Goal: Information Seeking & Learning: Find specific fact

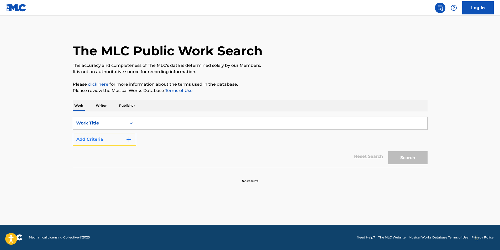
click at [88, 139] on button "Add Criteria" at bounding box center [104, 139] width 63 height 13
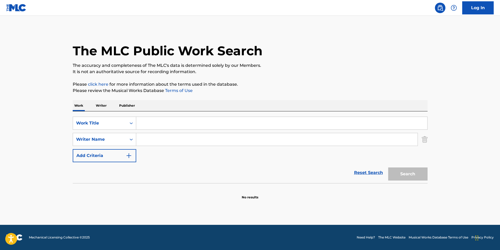
click at [157, 127] on input "Search Form" at bounding box center [281, 123] width 291 height 13
paste input "Problems"
type input "Problems"
drag, startPoint x: 174, startPoint y: 138, endPoint x: 232, endPoint y: 155, distance: 60.0
click at [174, 138] on input "Search Form" at bounding box center [276, 139] width 281 height 13
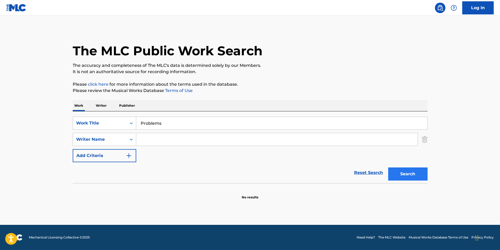
paste input "[PERSON_NAME]"
click at [409, 174] on button "Search" at bounding box center [407, 174] width 39 height 13
drag, startPoint x: 190, startPoint y: 142, endPoint x: 130, endPoint y: 146, distance: 60.4
click at [133, 145] on div "SearchWithCriteria23e6969a-8bce-4616-95fa-43d265712860 Writer Name [PERSON_NAME]" at bounding box center [250, 139] width 355 height 13
paste input "[PERSON_NAME]"
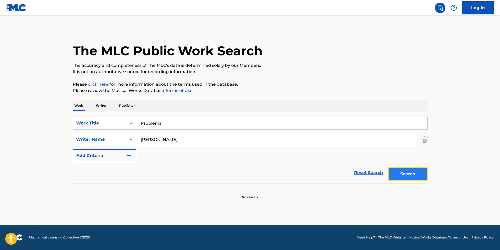
click at [394, 176] on button "Search" at bounding box center [407, 174] width 39 height 13
drag, startPoint x: 405, startPoint y: 173, endPoint x: 406, endPoint y: 168, distance: 5.3
click at [406, 168] on button "Search" at bounding box center [407, 174] width 39 height 13
drag, startPoint x: 175, startPoint y: 139, endPoint x: 0, endPoint y: 139, distance: 174.6
click at [0, 139] on html "Accessibility Screen-Reader Guide, Feedback, and Issue Reporting | New window C…" at bounding box center [250, 125] width 500 height 250
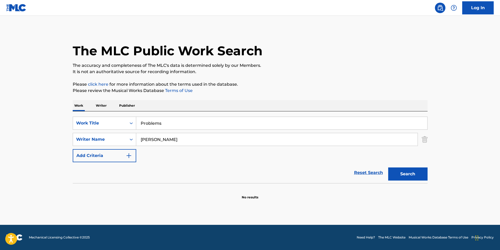
click at [388, 168] on button "Search" at bounding box center [407, 174] width 39 height 13
click at [425, 175] on button "Search" at bounding box center [407, 174] width 39 height 13
click at [394, 177] on button "Search" at bounding box center [407, 174] width 39 height 13
click at [407, 175] on button "Search" at bounding box center [407, 174] width 39 height 13
click at [405, 173] on button "Search" at bounding box center [407, 174] width 39 height 13
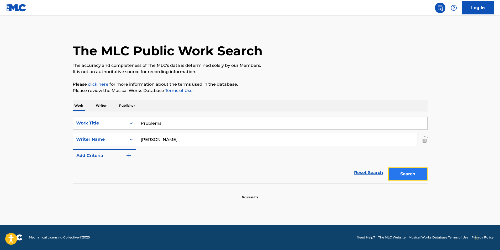
click at [395, 172] on button "Search" at bounding box center [407, 174] width 39 height 13
click at [405, 176] on button "Search" at bounding box center [407, 174] width 39 height 13
click at [408, 176] on button "Search" at bounding box center [407, 174] width 39 height 13
click at [412, 176] on button "Search" at bounding box center [407, 174] width 39 height 13
click at [407, 173] on button "Search" at bounding box center [407, 174] width 39 height 13
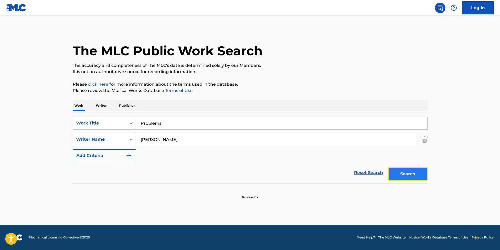
click at [398, 173] on button "Search" at bounding box center [407, 174] width 39 height 13
click at [411, 170] on button "Search" at bounding box center [407, 174] width 39 height 13
click at [420, 175] on button "Search" at bounding box center [407, 174] width 39 height 13
click at [412, 177] on button "Search" at bounding box center [407, 174] width 39 height 13
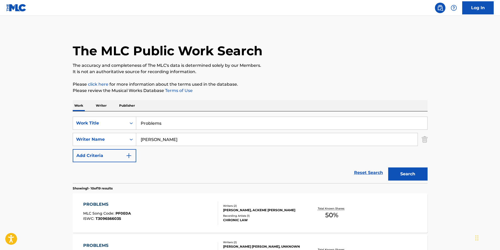
scroll to position [52, 0]
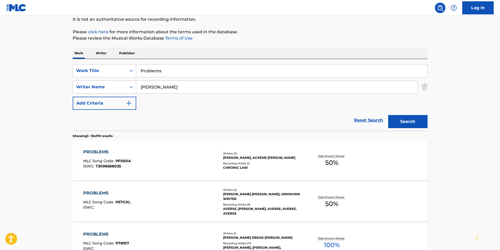
click at [187, 86] on input "[PERSON_NAME]" at bounding box center [276, 87] width 281 height 13
drag, startPoint x: 161, startPoint y: 86, endPoint x: 112, endPoint y: 92, distance: 49.8
click at [113, 92] on div "SearchWithCriteria23e6969a-8bce-4616-95fa-43d265712860 Writer Name [PERSON_NAME]" at bounding box center [250, 87] width 355 height 13
paste input "[PERSON_NAME]"
type input "[PERSON_NAME]"
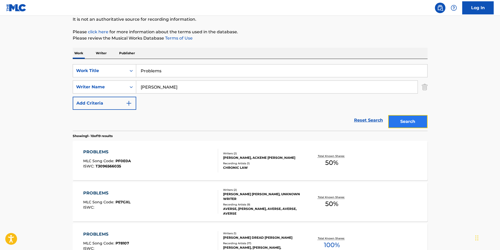
click at [408, 121] on button "Search" at bounding box center [407, 121] width 39 height 13
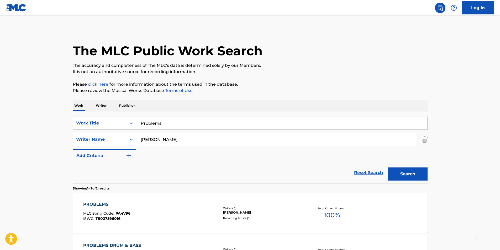
scroll to position [76, 0]
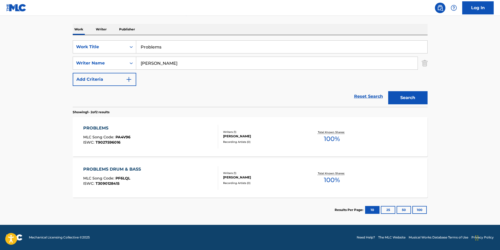
click at [131, 126] on div "PROBLEMS MLC Song Code : PA4V96 ISWC : T9027596016" at bounding box center [150, 137] width 135 height 24
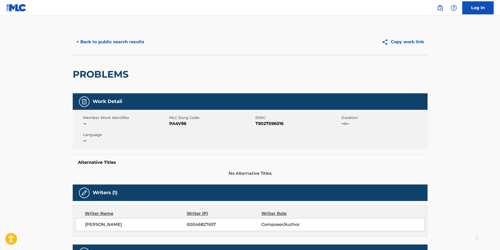
click at [180, 126] on span "PA4V96" at bounding box center [211, 124] width 85 height 6
copy span "PA4V96"
click at [104, 45] on button "< Back to public search results" at bounding box center [110, 41] width 75 height 13
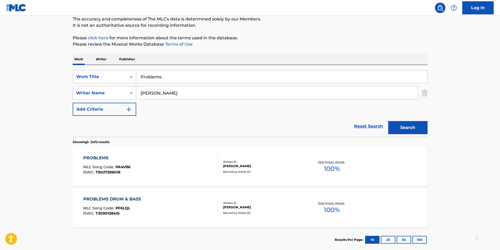
click at [101, 202] on div "PROBLEMS DRUM & BASS" at bounding box center [113, 199] width 60 height 6
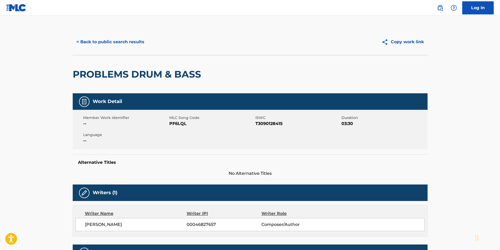
click at [180, 124] on span "PF6LQL" at bounding box center [211, 124] width 85 height 6
copy span "PF6LQL"
click at [114, 40] on button "< Back to public search results" at bounding box center [110, 41] width 75 height 13
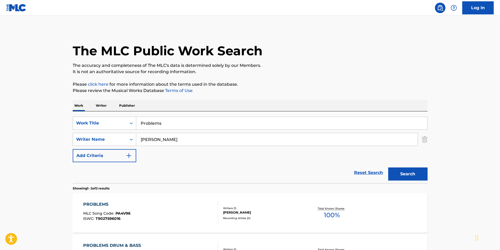
scroll to position [46, 0]
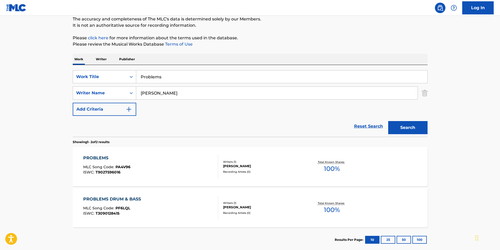
drag, startPoint x: 181, startPoint y: 72, endPoint x: 90, endPoint y: 85, distance: 92.2
click at [90, 85] on div "SearchWithCriteria4760715f-7dfa-48bd-bec8-1e01f04cd68a Work Title Problems Sear…" at bounding box center [250, 93] width 355 height 46
paste input "BROTHERS BLOOD"
type input "BROTHERS BLOOD"
drag, startPoint x: 206, startPoint y: 95, endPoint x: 126, endPoint y: 95, distance: 80.2
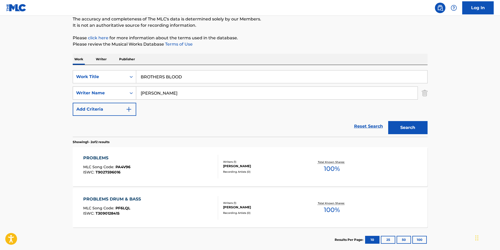
click at [126, 95] on div "SearchWithCriteria23e6969a-8bce-4616-95fa-43d265712860 Writer Name [PERSON_NAME]" at bounding box center [250, 93] width 355 height 13
paste input "[PERSON_NAME]"
click at [411, 128] on button "Search" at bounding box center [407, 127] width 39 height 13
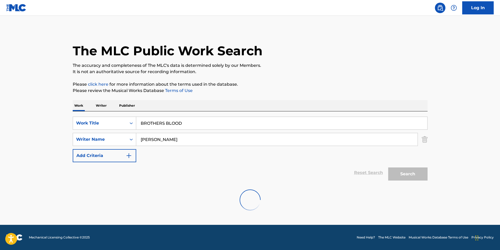
scroll to position [0, 0]
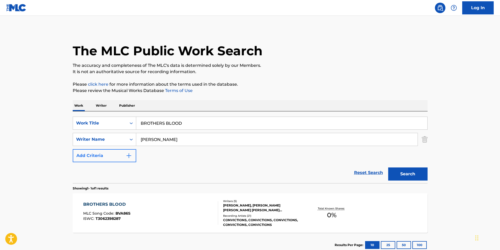
drag, startPoint x: 200, startPoint y: 145, endPoint x: 132, endPoint y: 155, distance: 68.9
click at [95, 155] on div "SearchWithCriteria4760715f-7dfa-48bd-bec8-1e01f04cd68a Work Title BROTHERS BLOO…" at bounding box center [250, 140] width 355 height 46
paste input "HN [PERSON_NAME] [PERSON_NAME]"
click at [417, 176] on button "Search" at bounding box center [407, 174] width 39 height 13
drag, startPoint x: 244, startPoint y: 138, endPoint x: 103, endPoint y: 162, distance: 143.8
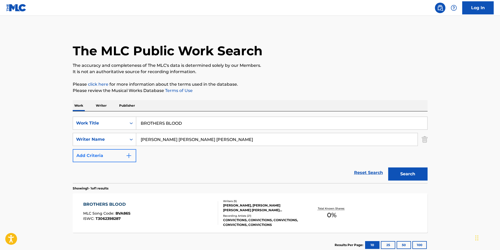
click at [103, 162] on div "SearchWithCriteria4760715f-7dfa-48bd-bec8-1e01f04cd68a Work Title BROTHERS BLOO…" at bounding box center [250, 140] width 355 height 46
paste input "[PERSON_NAME]"
click at [404, 172] on button "Search" at bounding box center [407, 174] width 39 height 13
drag, startPoint x: 214, startPoint y: 136, endPoint x: 112, endPoint y: 151, distance: 102.6
click at [112, 151] on div "SearchWithCriteria4760715f-7dfa-48bd-bec8-1e01f04cd68a Work Title BROTHERS BLOO…" at bounding box center [250, 140] width 355 height 46
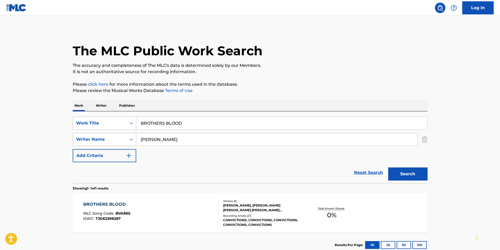
paste input "[PERSON_NAME] [PERSON_NAME]"
drag, startPoint x: 448, startPoint y: 183, endPoint x: 413, endPoint y: 179, distance: 35.1
click at [423, 180] on main "The MLC Public Work Search The accuracy and completeness of The MLC's data is d…" at bounding box center [250, 138] width 500 height 244
click at [411, 179] on button "Search" at bounding box center [407, 174] width 39 height 13
drag, startPoint x: 219, startPoint y: 137, endPoint x: 117, endPoint y: 149, distance: 102.7
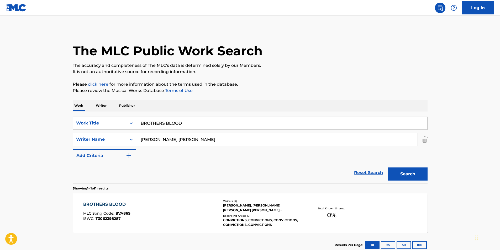
click at [117, 149] on div "SearchWithCriteria4760715f-7dfa-48bd-bec8-1e01f04cd68a Work Title BROTHERS BLOO…" at bounding box center [250, 140] width 355 height 46
paste input "[PERSON_NAME]"
type input "[PERSON_NAME]"
click at [426, 171] on button "Search" at bounding box center [407, 174] width 39 height 13
click at [175, 217] on div "BROTHERS BLOOD MLC Song Code : BVA86S ISWC : T3062398287" at bounding box center [150, 213] width 135 height 24
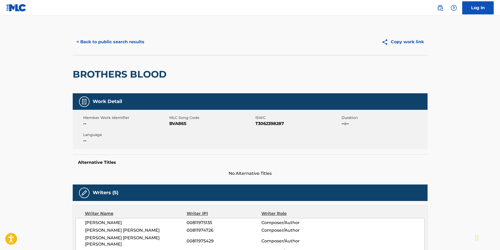
click at [176, 124] on span "BVA86S" at bounding box center [211, 124] width 85 height 6
copy span "BVA86S"
click at [125, 43] on button "< Back to public search results" at bounding box center [110, 41] width 75 height 13
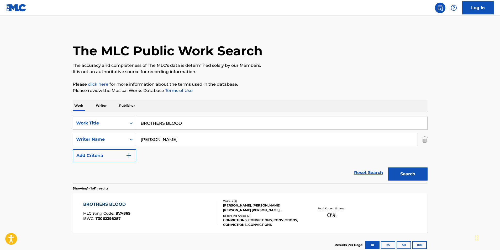
drag, startPoint x: 192, startPoint y: 125, endPoint x: 51, endPoint y: 114, distance: 141.6
click at [63, 127] on main "The MLC Public Work Search The accuracy and completeness of The MLC's data is d…" at bounding box center [250, 138] width 500 height 244
paste input "Peaceful Mountain Sleep"
type input "Peaceful Mountain Sleep"
drag, startPoint x: 218, startPoint y: 139, endPoint x: 83, endPoint y: 139, distance: 135.3
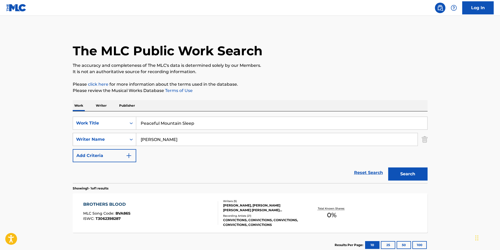
click at [83, 139] on div "SearchWithCriteria23e6969a-8bce-4616-95fa-43d265712860 Writer Name [PERSON_NAME]" at bounding box center [250, 139] width 355 height 13
paste input "Massage Tribe"
click at [389, 168] on button "Search" at bounding box center [407, 174] width 39 height 13
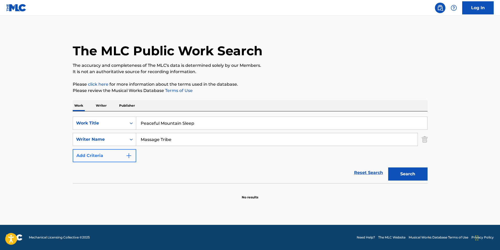
drag, startPoint x: 207, startPoint y: 147, endPoint x: 122, endPoint y: 156, distance: 85.9
click at [123, 155] on div "SearchWithCriteria4760715f-7dfa-48bd-bec8-1e01f04cd68a Work Title Peaceful Moun…" at bounding box center [250, 140] width 355 height 46
drag, startPoint x: 182, startPoint y: 141, endPoint x: 112, endPoint y: 152, distance: 71.1
click at [112, 152] on div "SearchWithCriteria4760715f-7dfa-48bd-bec8-1e01f04cd68a Work Title Peaceful Moun…" at bounding box center [250, 140] width 355 height 46
paste input "[PERSON_NAME] [PERSON_NAME]"
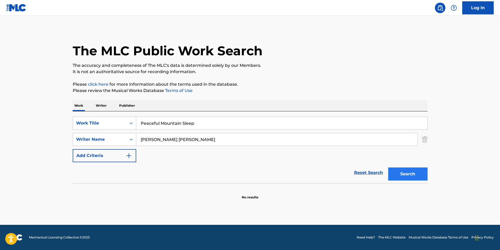
type input "[PERSON_NAME] [PERSON_NAME]"
click at [391, 173] on button "Search" at bounding box center [407, 174] width 39 height 13
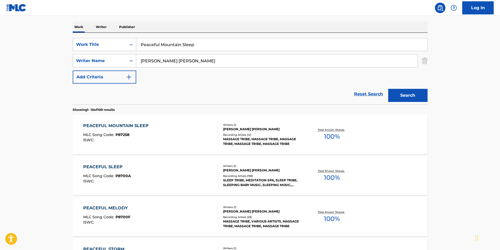
scroll to position [105, 0]
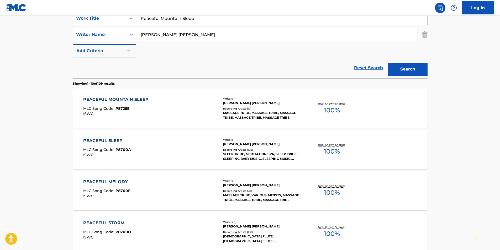
click at [147, 101] on div "PEACEFUL MOUNTAIN SLEEP" at bounding box center [117, 99] width 68 height 6
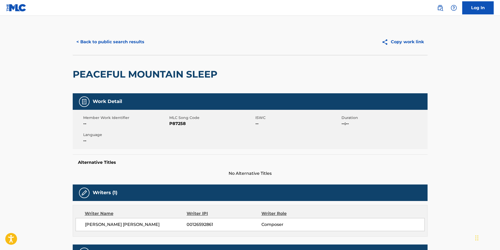
click at [135, 49] on div "< Back to public search results Copy work link" at bounding box center [250, 42] width 355 height 26
click at [133, 45] on button "< Back to public search results" at bounding box center [110, 41] width 75 height 13
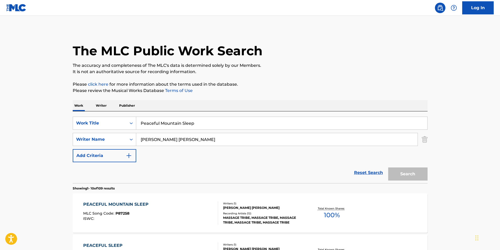
scroll to position [105, 0]
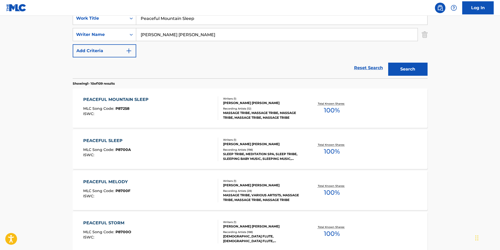
click at [212, 17] on div "Log In The MLC Public Work Search The accuracy and completeness of The MLC's da…" at bounding box center [250, 224] width 500 height 658
drag, startPoint x: 209, startPoint y: 19, endPoint x: 18, endPoint y: 58, distance: 194.5
click at [68, 26] on div "The MLC Public Work Search The accuracy and completeness of The MLC's data is d…" at bounding box center [249, 225] width 367 height 602
paste input "EMINENCIA EN LAS [PERSON_NAME]"
type input "EMINENCIA EN LAS [PERSON_NAME]"
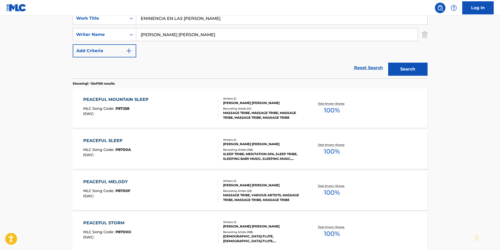
click at [12, 106] on main "The MLC Public Work Search The accuracy and completeness of The MLC's data is d…" at bounding box center [250, 219] width 500 height 617
drag, startPoint x: 186, startPoint y: 37, endPoint x: 166, endPoint y: 50, distance: 23.6
click at [99, 39] on div "SearchWithCriteria23e6969a-8bce-4616-95fa-43d265712860 Writer Name [PERSON_NAME…" at bounding box center [250, 34] width 355 height 13
paste input "Grupo Los De La O"
click at [396, 66] on button "Search" at bounding box center [407, 69] width 39 height 13
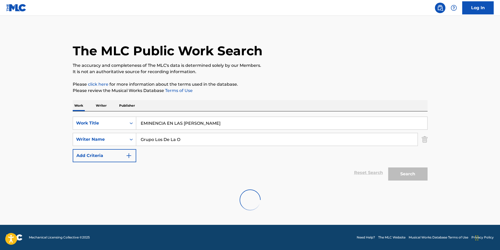
scroll to position [0, 0]
paste input "[PERSON_NAME]"
drag, startPoint x: 163, startPoint y: 140, endPoint x: 124, endPoint y: 141, distance: 39.6
click at [124, 141] on div "SearchWithCriteria23e6969a-8bce-4616-95fa-43d265712860 Writer Name [PERSON_NAME]" at bounding box center [250, 139] width 355 height 13
click at [410, 167] on div "Search" at bounding box center [406, 172] width 42 height 21
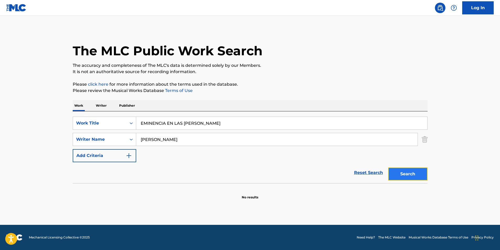
click at [410, 169] on button "Search" at bounding box center [407, 174] width 39 height 13
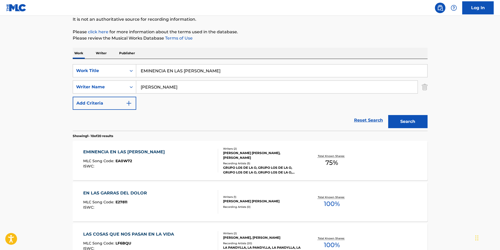
scroll to position [79, 0]
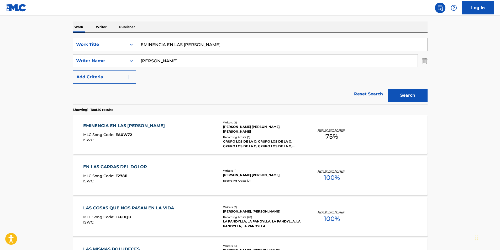
drag, startPoint x: 211, startPoint y: 57, endPoint x: 87, endPoint y: 69, distance: 125.4
click at [87, 69] on div "SearchWithCriteria4760715f-7dfa-48bd-bec8-1e01f04cd68a Work Title EMINENCIA EN …" at bounding box center [250, 61] width 355 height 46
paste input "BACA [PERSON_NAME] [PERSON_NAME]"
type input "[PERSON_NAME] [PERSON_NAME]"
click at [394, 94] on button "Search" at bounding box center [407, 95] width 39 height 13
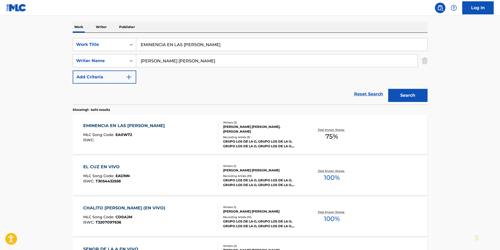
click at [110, 146] on div "EMINENCIA EN LAS [PERSON_NAME] MLC Song Code : EA0W72 ISWC :" at bounding box center [125, 135] width 84 height 24
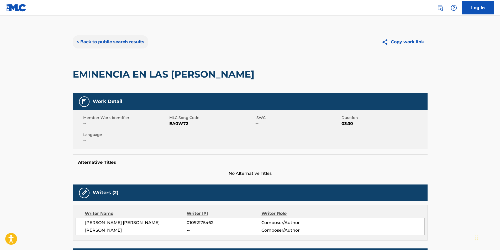
click at [105, 45] on button "< Back to public search results" at bounding box center [110, 41] width 75 height 13
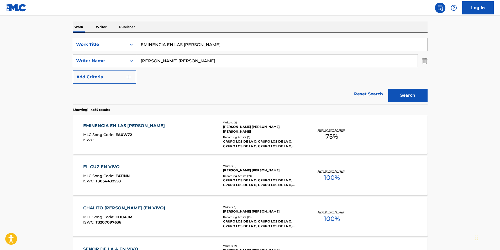
drag, startPoint x: 209, startPoint y: 48, endPoint x: 36, endPoint y: 58, distance: 173.3
click at [47, 56] on main "The MLC Public Work Search The accuracy and completeness of The MLC's data is d…" at bounding box center [250, 121] width 500 height 368
paste input "[PERSON_NAME] [PERSON_NAME]"
click at [0, 83] on html "Accessibility Screen-Reader Guide, Feedback, and Issue Reporting | New window C…" at bounding box center [250, 46] width 500 height 250
paste input "E2 (Note for Note)"
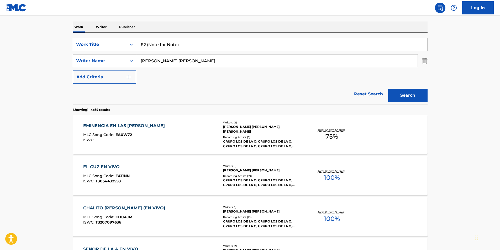
drag, startPoint x: 225, startPoint y: 49, endPoint x: 21, endPoint y: 49, distance: 203.7
click at [28, 49] on main "The MLC Public Work Search The accuracy and completeness of The MLC's data is d…" at bounding box center [250, 121] width 500 height 368
type input "E2 (Note for Note)"
paste input "[PERSON_NAME]"
drag, startPoint x: 238, startPoint y: 62, endPoint x: 179, endPoint y: 66, distance: 59.4
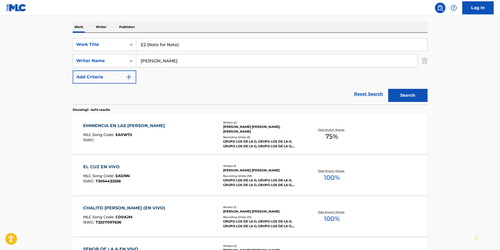
click at [61, 66] on main "The MLC Public Work Search The accuracy and completeness of The MLC's data is d…" at bounding box center [250, 121] width 500 height 368
click at [404, 93] on button "Search" at bounding box center [407, 95] width 39 height 13
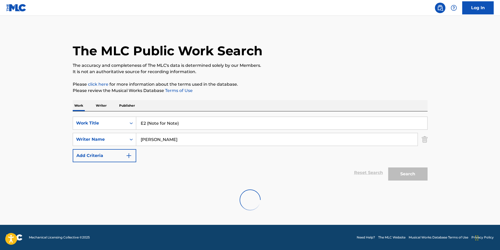
scroll to position [0, 0]
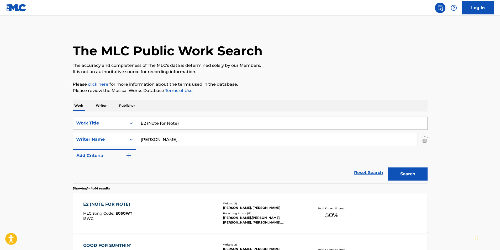
click at [256, 143] on input "[PERSON_NAME]" at bounding box center [276, 139] width 281 height 13
drag, startPoint x: 256, startPoint y: 143, endPoint x: 133, endPoint y: 143, distance: 123.8
click at [133, 143] on div "SearchWithCriteria23e6969a-8bce-4616-95fa-43d265712860 Writer Name [PERSON_NAME]" at bounding box center [250, 139] width 355 height 13
paste input "[PERSON_NAME]"
click at [391, 174] on button "Search" at bounding box center [407, 174] width 39 height 13
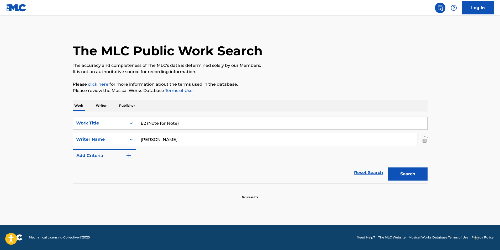
click at [176, 139] on input "[PERSON_NAME]" at bounding box center [276, 139] width 281 height 13
click at [388, 168] on button "Search" at bounding box center [407, 174] width 39 height 13
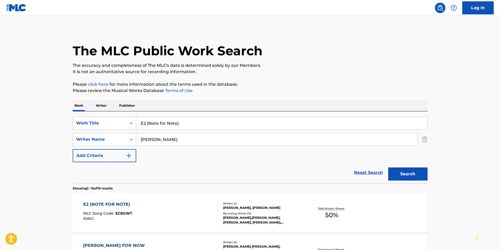
scroll to position [79, 0]
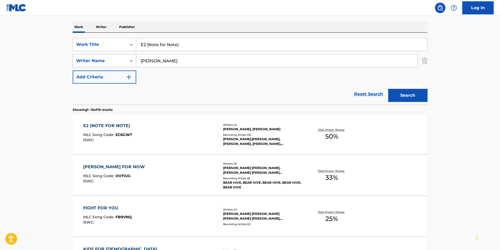
drag, startPoint x: 211, startPoint y: 60, endPoint x: 82, endPoint y: 67, distance: 129.2
click at [82, 67] on div "SearchWithCriteria23e6969a-8bce-4616-95fa-43d265712860 Writer Name [PERSON_NAME]" at bounding box center [250, 60] width 355 height 13
paste input "[PERSON_NAME]"
type input "[PERSON_NAME]"
click at [418, 96] on button "Search" at bounding box center [407, 95] width 39 height 13
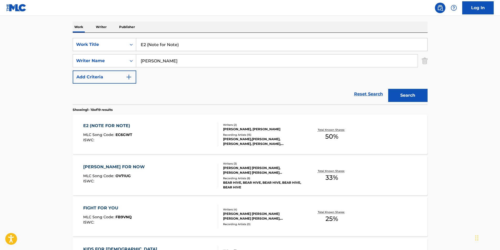
scroll to position [0, 0]
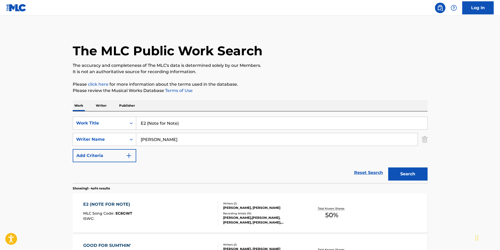
click at [104, 205] on div "E2 (NOTE FOR NOTE)" at bounding box center [108, 204] width 50 height 6
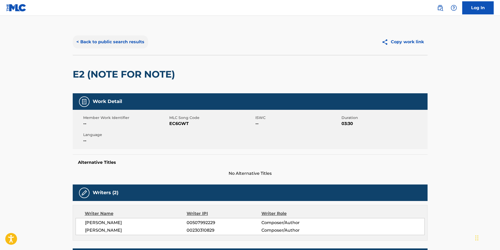
click at [104, 48] on button "< Back to public search results" at bounding box center [110, 41] width 75 height 13
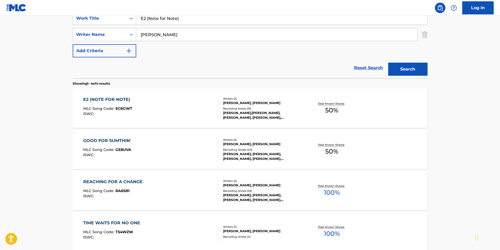
scroll to position [131, 0]
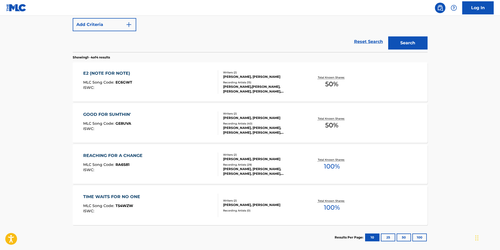
click at [88, 98] on div "E2 (NOTE FOR NOTE) MLC Song Code : EC6GWT ISWC : Writers ( 2 ) [PERSON_NAME], […" at bounding box center [250, 81] width 355 height 39
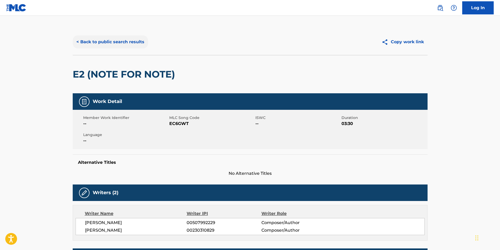
click at [101, 47] on button "< Back to public search results" at bounding box center [110, 41] width 75 height 13
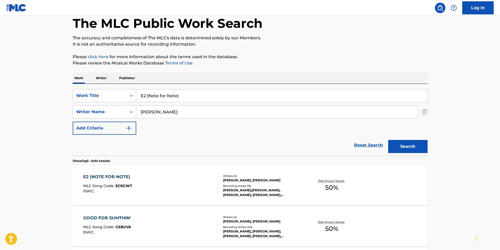
scroll to position [1, 0]
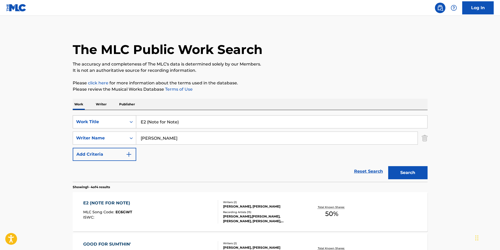
drag, startPoint x: 196, startPoint y: 121, endPoint x: 91, endPoint y: 124, distance: 104.9
click at [93, 124] on div "SearchWithCriteria4760715f-7dfa-48bd-bec8-1e01f04cd68a Work Title E2 (Note for …" at bounding box center [250, 121] width 355 height 13
paste input "Legalize Homicide"
type input "Legalize Homicide"
drag, startPoint x: 170, startPoint y: 138, endPoint x: 101, endPoint y: 150, distance: 69.8
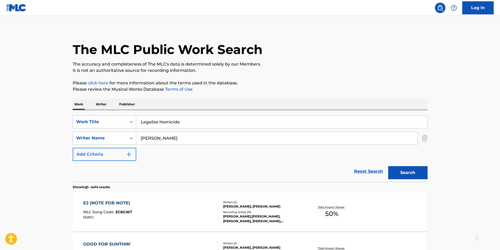
click at [101, 150] on div "SearchWithCriteria4760715f-7dfa-48bd-bec8-1e01f04cd68a Work Title Legalize Homi…" at bounding box center [250, 138] width 355 height 46
paste input "Devourment"
click at [422, 166] on div "Search" at bounding box center [406, 171] width 42 height 21
click at [419, 173] on button "Search" at bounding box center [407, 172] width 39 height 13
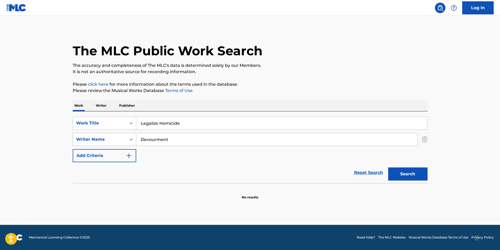
drag, startPoint x: 197, startPoint y: 142, endPoint x: 126, endPoint y: 143, distance: 70.5
click at [88, 141] on div "SearchWithCriteria23e6969a-8bce-4616-95fa-43d265712860 Writer Name Devourment" at bounding box center [250, 139] width 355 height 13
paste input "[PERSON_NAME]"
click at [424, 171] on button "Search" at bounding box center [407, 174] width 39 height 13
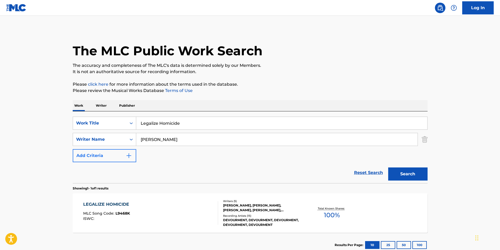
drag, startPoint x: 194, startPoint y: 138, endPoint x: 119, endPoint y: 151, distance: 76.1
click at [120, 149] on div "SearchWithCriteria4760715f-7dfa-48bd-bec8-1e01f04cd68a Work Title Legalize Homi…" at bounding box center [250, 140] width 355 height 46
paste input "[PERSON_NAME]"
click at [410, 170] on button "Search" at bounding box center [407, 174] width 39 height 13
drag, startPoint x: 174, startPoint y: 139, endPoint x: 102, endPoint y: 143, distance: 71.9
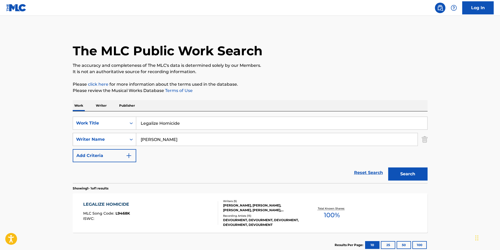
click at [102, 143] on div "SearchWithCriteria23e6969a-8bce-4616-95fa-43d265712860 Writer Name [PERSON_NAME]" at bounding box center [250, 139] width 355 height 13
paste input "[PERSON_NAME]"
click at [415, 174] on button "Search" at bounding box center [407, 174] width 39 height 13
drag, startPoint x: 186, startPoint y: 137, endPoint x: 120, endPoint y: 148, distance: 66.5
click at [117, 148] on div "SearchWithCriteria4760715f-7dfa-48bd-bec8-1e01f04cd68a Work Title Legalize Homi…" at bounding box center [250, 140] width 355 height 46
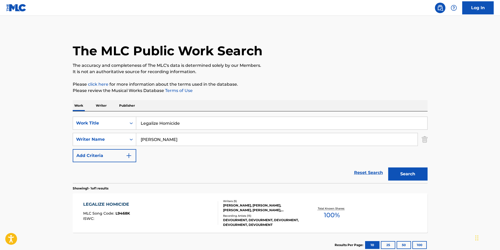
paste input "[PERSON_NAME]"
type input "[PERSON_NAME]"
click at [414, 180] on div "Search" at bounding box center [406, 172] width 42 height 21
click at [413, 176] on button "Search" at bounding box center [407, 174] width 39 height 13
click at [151, 216] on div "LEGALIZE HOMICIDE MLC Song Code : L9468K ISWC :" at bounding box center [150, 213] width 135 height 24
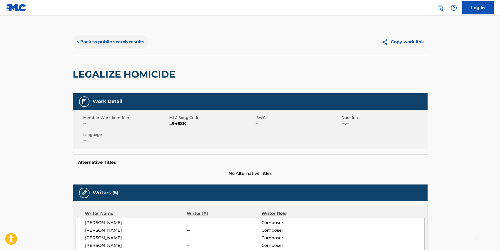
click at [111, 45] on button "< Back to public search results" at bounding box center [110, 41] width 75 height 13
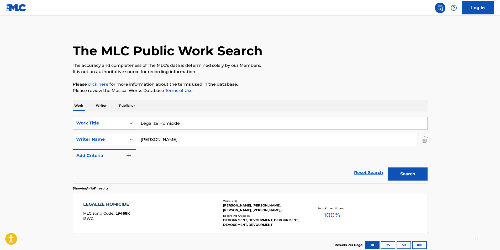
drag, startPoint x: 151, startPoint y: 125, endPoint x: 86, endPoint y: 125, distance: 65.3
click at [85, 125] on div "SearchWithCriteria4760715f-7dfa-48bd-bec8-1e01f04cd68a Work Title Legalize Homi…" at bounding box center [250, 123] width 355 height 13
paste input "Shoals"
type input "Shoals"
drag, startPoint x: 189, startPoint y: 136, endPoint x: 143, endPoint y: 145, distance: 47.1
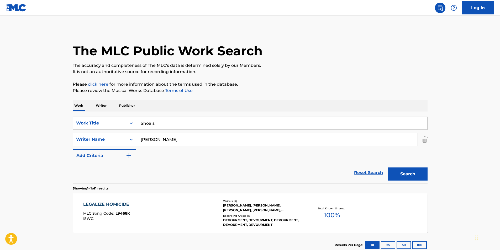
click at [107, 145] on div "SearchWithCriteria23e6969a-8bce-4616-95fa-43d265712860 Writer Name [PERSON_NAME]" at bounding box center [250, 139] width 355 height 13
paste input "[PERSON_NAME]"
type input "[PERSON_NAME]"
click at [422, 175] on button "Search" at bounding box center [407, 174] width 39 height 13
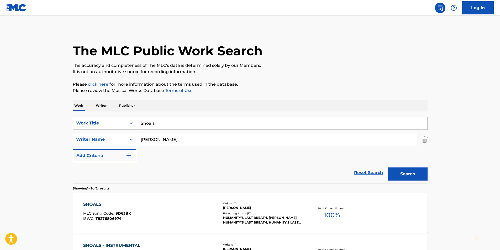
scroll to position [76, 0]
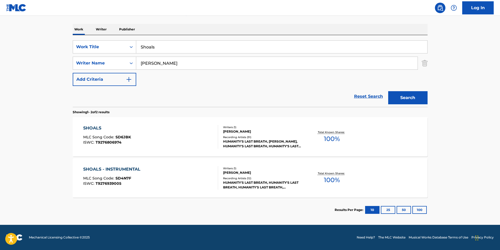
click at [128, 145] on div "SHOALS MLC Song Code : SD6JBK ISWC : T9276806974" at bounding box center [107, 137] width 48 height 24
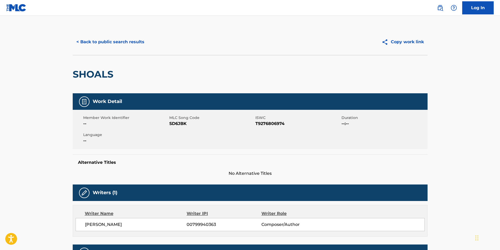
click at [172, 125] on span "SD6JBK" at bounding box center [211, 124] width 85 height 6
copy span "SD6JBK"
click at [138, 41] on button "< Back to public search results" at bounding box center [110, 41] width 75 height 13
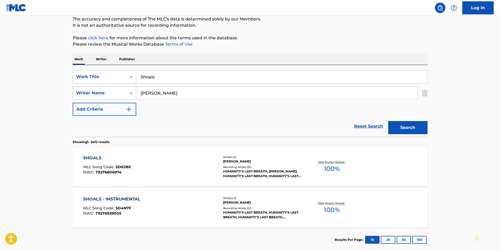
click at [114, 203] on div "SHOALS - INSTRUMENTAL MLC Song Code : SD4N7F ISWC : T9276939005" at bounding box center [113, 208] width 60 height 24
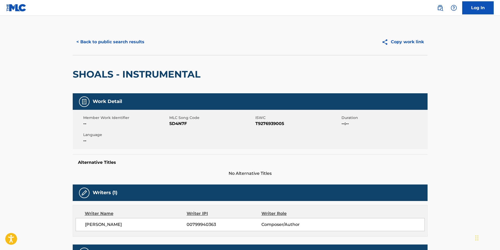
click at [176, 123] on span "SD4N7F" at bounding box center [211, 124] width 85 height 6
copy span "SD4N7F"
click at [96, 42] on button "< Back to public search results" at bounding box center [110, 41] width 75 height 13
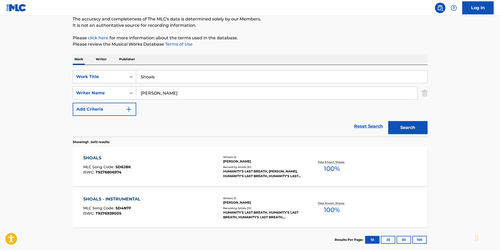
paste input "Exodus (feat. Eto)"
drag, startPoint x: 170, startPoint y: 81, endPoint x: 130, endPoint y: 83, distance: 39.9
click at [130, 83] on div "SearchWithCriteria4760715f-7dfa-48bd-bec8-1e01f04cd68a Work Title Exodus (feat.…" at bounding box center [250, 76] width 355 height 13
type input "Exodus (feat. Eto)"
drag, startPoint x: 186, startPoint y: 93, endPoint x: 87, endPoint y: 103, distance: 99.1
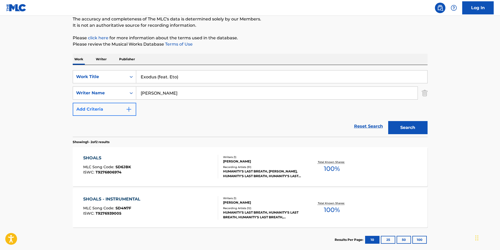
click at [87, 103] on div "SearchWithCriteria4760715f-7dfa-48bd-bec8-1e01f04cd68a Work Title Exodus (feat.…" at bounding box center [250, 93] width 355 height 46
paste input "VDon"
click at [419, 127] on button "Search" at bounding box center [407, 127] width 39 height 13
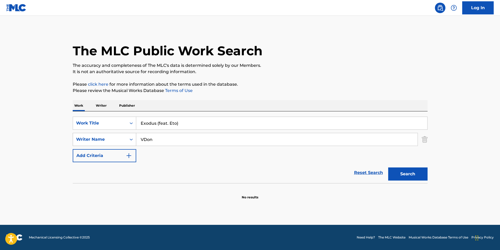
drag, startPoint x: 168, startPoint y: 138, endPoint x: 116, endPoint y: 142, distance: 51.8
click at [111, 142] on div "SearchWithCriteria23e6969a-8bce-4616-95fa-43d265712860 Writer Name VDon" at bounding box center [250, 139] width 355 height 13
paste input "[PERSON_NAME] [PERSON_NAME]"
click at [419, 173] on button "Search" at bounding box center [407, 174] width 39 height 13
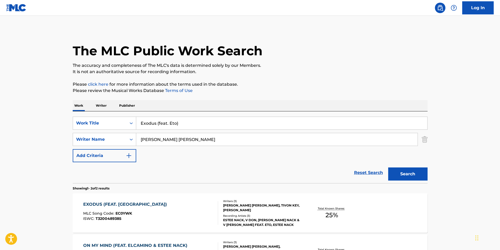
scroll to position [52, 0]
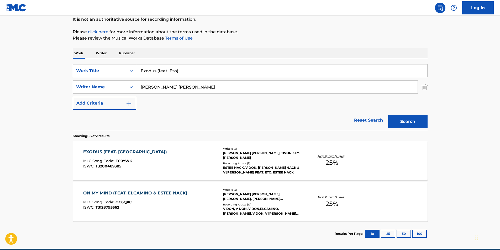
drag, startPoint x: 201, startPoint y: 88, endPoint x: 249, endPoint y: 103, distance: 50.3
click at [103, 87] on div "SearchWithCriteria23e6969a-8bce-4616-95fa-43d265712860 Writer Name [PERSON_NAME…" at bounding box center [250, 87] width 355 height 13
paste input "vin [PERSON_NAME]"
click at [406, 126] on button "Search" at bounding box center [407, 121] width 39 height 13
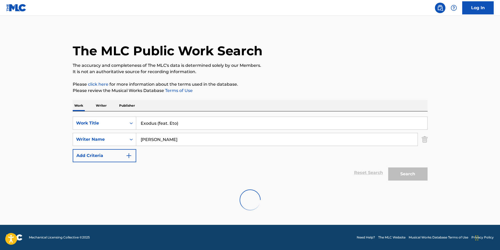
scroll to position [0, 0]
click at [194, 139] on input "[PERSON_NAME]" at bounding box center [276, 139] width 281 height 13
click at [388, 168] on button "Search" at bounding box center [407, 174] width 39 height 13
click at [183, 137] on input "[PERSON_NAME]" at bounding box center [276, 139] width 281 height 13
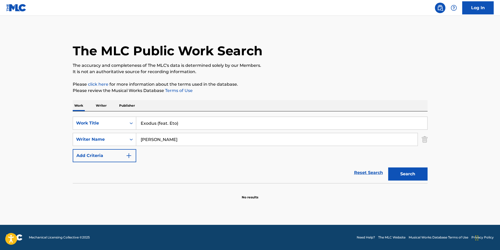
click at [388, 168] on button "Search" at bounding box center [407, 174] width 39 height 13
click at [170, 137] on input "[PERSON_NAME]" at bounding box center [276, 139] width 281 height 13
click at [169, 138] on input "[PERSON_NAME]" at bounding box center [276, 139] width 281 height 13
click at [388, 168] on button "Search" at bounding box center [407, 174] width 39 height 13
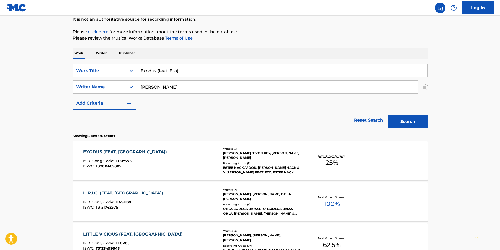
scroll to position [79, 0]
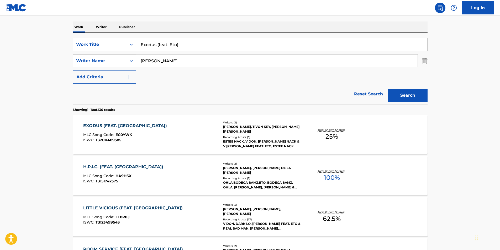
drag, startPoint x: 166, startPoint y: 63, endPoint x: 135, endPoint y: 62, distance: 30.7
click at [135, 62] on div "SearchWithCriteria23e6969a-8bce-4616-95fa-43d265712860 Writer Name [PERSON_NAME]" at bounding box center [250, 60] width 355 height 13
paste input "Tivon Key"
type input "Tivon Key"
drag, startPoint x: 433, startPoint y: 94, endPoint x: 428, endPoint y: 94, distance: 4.5
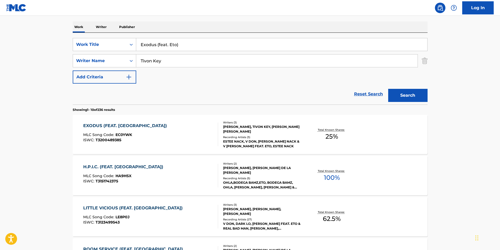
click at [430, 94] on div "The MLC Public Work Search The accuracy and completeness of The MLC's data is d…" at bounding box center [249, 251] width 367 height 602
click at [426, 94] on button "Search" at bounding box center [407, 95] width 39 height 13
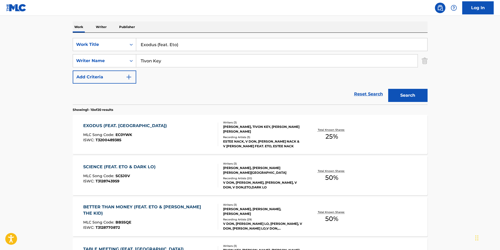
scroll to position [105, 0]
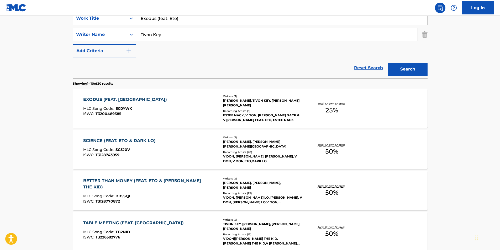
click at [97, 100] on div "EXODUS (FEAT. [GEOGRAPHIC_DATA])" at bounding box center [126, 99] width 86 height 6
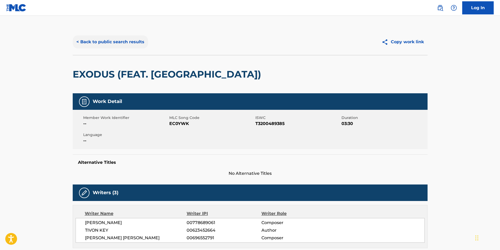
click at [103, 44] on button "< Back to public search results" at bounding box center [110, 41] width 75 height 13
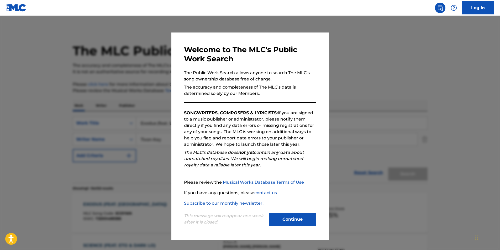
scroll to position [105, 0]
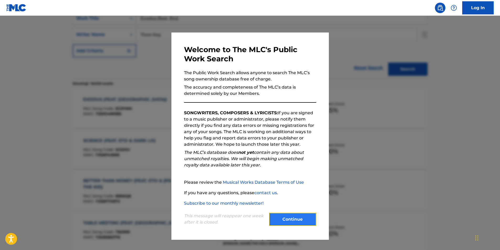
click at [282, 217] on button "Continue" at bounding box center [292, 219] width 47 height 13
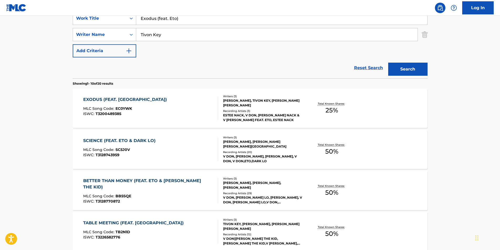
click at [138, 109] on div "EXODUS (FEAT. ETO) MLC Song Code : EC0YWK ISWC : T3200489385" at bounding box center [150, 108] width 135 height 24
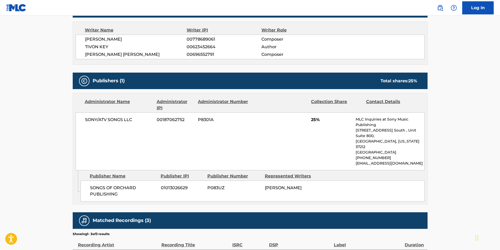
scroll to position [245, 0]
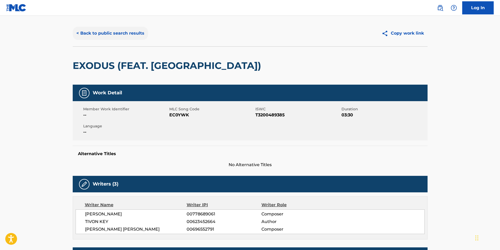
click at [104, 33] on button "< Back to public search results" at bounding box center [110, 33] width 75 height 13
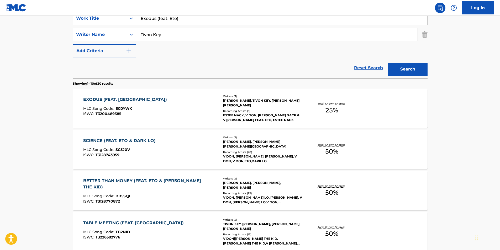
drag, startPoint x: 195, startPoint y: 19, endPoint x: 103, endPoint y: 23, distance: 92.1
click at [108, 22] on div "SearchWithCriteria4760715f-7dfa-48bd-bec8-1e01f04cd68a Work Title Exodus (feat.…" at bounding box center [250, 18] width 355 height 13
paste input "Vaccine"
type input "Vaccine"
click at [23, 69] on main "The MLC Public Work Search The accuracy and completeness of The MLC's data is d…" at bounding box center [250, 219] width 500 height 617
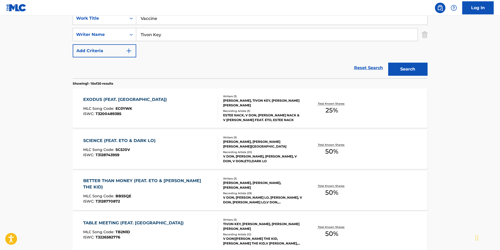
paste input "Immune"
drag, startPoint x: 176, startPoint y: 36, endPoint x: 124, endPoint y: 42, distance: 52.1
click at [124, 42] on div "SearchWithCriteria4760715f-7dfa-48bd-bec8-1e01f04cd68a Work Title Vaccine Searc…" at bounding box center [250, 35] width 355 height 46
type input "Immune"
click at [417, 70] on button "Search" at bounding box center [407, 69] width 39 height 13
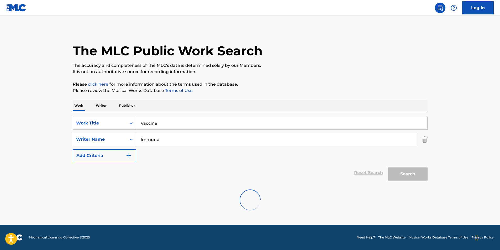
scroll to position [0, 0]
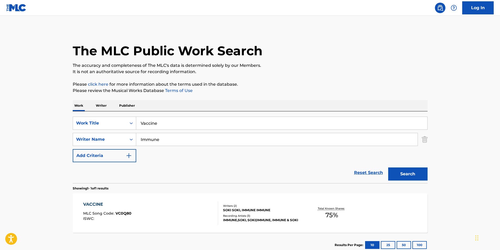
click at [107, 221] on div "VACCINE MLC Song Code : VC0Q80 ISWC :" at bounding box center [107, 213] width 48 height 24
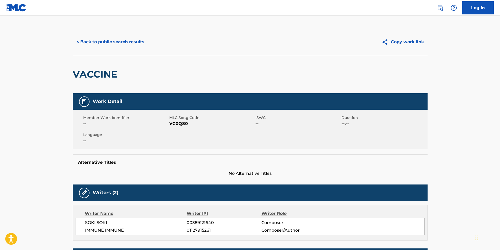
click at [175, 127] on span "VC0Q80" at bounding box center [211, 124] width 85 height 6
copy span "VC0Q80"
click at [125, 44] on button "< Back to public search results" at bounding box center [110, 41] width 75 height 13
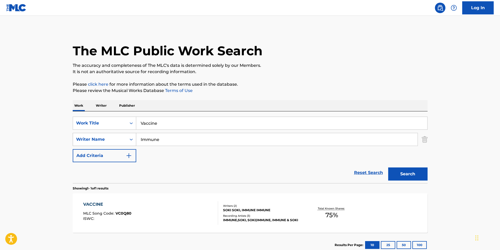
paste input "[PERSON_NAME]"
drag, startPoint x: 176, startPoint y: 139, endPoint x: 233, endPoint y: 137, distance: 57.4
click at [111, 142] on div "SearchWithCriteria23e6969a-8bce-4616-95fa-43d265712860 Writer Name Immune" at bounding box center [250, 139] width 355 height 13
click at [411, 171] on button "Search" at bounding box center [407, 174] width 39 height 13
click at [223, 143] on input "[PERSON_NAME]" at bounding box center [276, 139] width 281 height 13
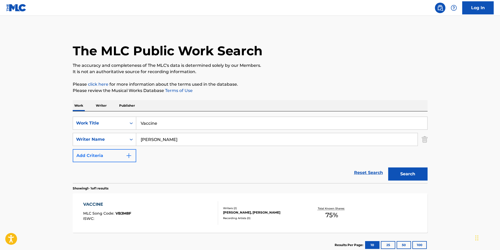
drag, startPoint x: 209, startPoint y: 142, endPoint x: 97, endPoint y: 152, distance: 112.4
click at [97, 152] on div "SearchWithCriteria4760715f-7dfa-48bd-bec8-1e01f04cd68a Work Title Vaccine Searc…" at bounding box center [250, 140] width 355 height 46
paste input "Bontiotis [PERSON_NAME]"
type input "[PERSON_NAME]"
click at [388, 172] on button "Search" at bounding box center [407, 174] width 39 height 13
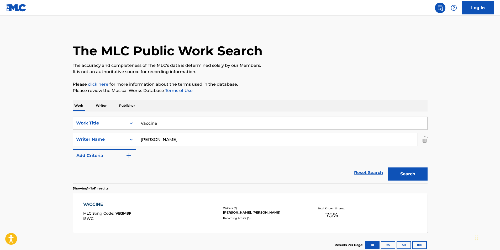
click at [159, 223] on div "VACCINE MLC Song Code : VB3M8F ISWC :" at bounding box center [150, 213] width 135 height 24
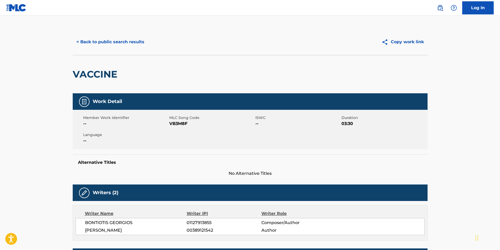
click at [178, 124] on span "VB3M8F" at bounding box center [211, 124] width 85 height 6
copy span "VB3M8F"
click at [113, 30] on div "< Back to public search results Copy work link" at bounding box center [250, 42] width 355 height 26
click at [111, 37] on button "< Back to public search results" at bounding box center [110, 41] width 75 height 13
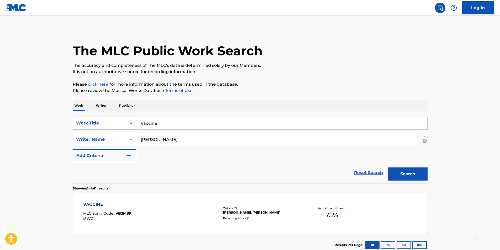
drag, startPoint x: 169, startPoint y: 121, endPoint x: 87, endPoint y: 121, distance: 82.3
click at [92, 124] on div "SearchWithCriteria4760715f-7dfa-48bd-bec8-1e01f04cd68a Work Title Vaccine" at bounding box center [250, 123] width 355 height 13
paste input "S.X.N.D. N.X.D.E.S. 2"
type input "S.X.N.D. N.X.D.E.S. 2"
drag, startPoint x: 191, startPoint y: 138, endPoint x: 126, endPoint y: 148, distance: 65.7
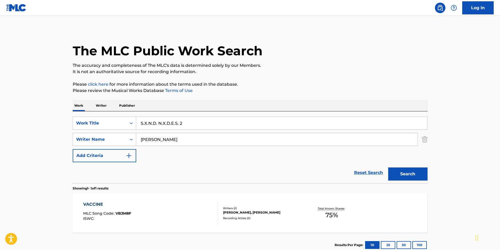
click at [126, 148] on div "SearchWithCriteria4760715f-7dfa-48bd-bec8-1e01f04cd68a Work Title S.X.N.D. N.X.…" at bounding box center [250, 140] width 355 height 46
paste input "ADTRIP MUSIC"
click at [393, 173] on button "Search" at bounding box center [407, 174] width 39 height 13
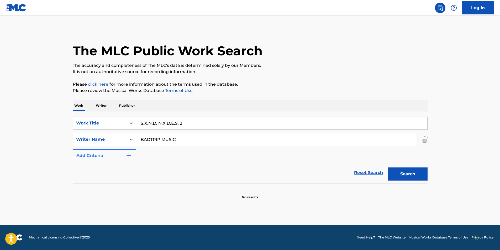
paste input "Send 1"
drag, startPoint x: 192, startPoint y: 137, endPoint x: 97, endPoint y: 150, distance: 96.6
click at [97, 150] on div "SearchWithCriteria4760715f-7dfa-48bd-bec8-1e01f04cd68a Work Title S.X.N.D. N.X.…" at bounding box center [250, 140] width 355 height 46
click at [391, 171] on button "Search" at bounding box center [407, 174] width 39 height 13
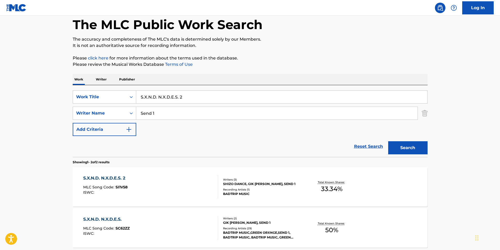
scroll to position [52, 0]
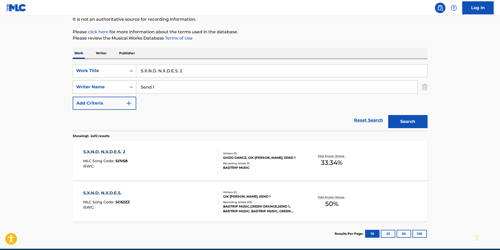
drag, startPoint x: 182, startPoint y: 84, endPoint x: 134, endPoint y: 89, distance: 48.5
click at [135, 89] on div "SearchWithCriteria23e6969a-8bce-4616-95fa-43d265712860 Writer Name Send 1" at bounding box center [250, 87] width 355 height 13
paste input "HIZO DANCE"
click at [414, 120] on button "Search" at bounding box center [407, 121] width 39 height 13
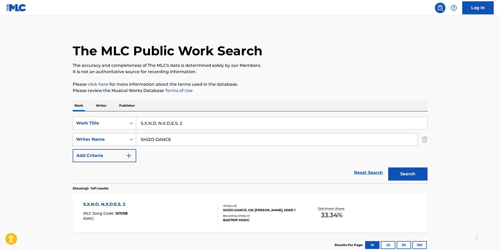
paste input "GIK [PERSON_NAME]"
drag, startPoint x: 190, startPoint y: 136, endPoint x: 97, endPoint y: 142, distance: 93.2
click at [97, 142] on div "SearchWithCriteria23e6969a-8bce-4616-95fa-43d265712860 Writer Name SHIZO DANCE" at bounding box center [250, 139] width 355 height 13
type input "GIK [PERSON_NAME]"
click at [403, 162] on div "SearchWithCriteria4760715f-7dfa-48bd-bec8-1e01f04cd68a Work Title S.X.N.D. N.X.…" at bounding box center [250, 140] width 355 height 46
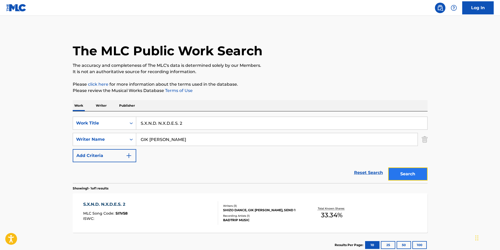
click at [401, 176] on button "Search" at bounding box center [407, 174] width 39 height 13
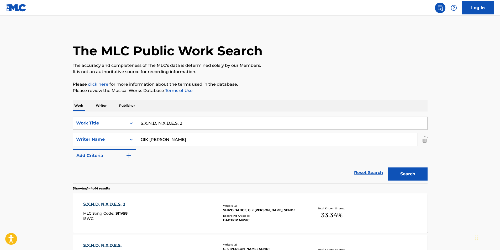
scroll to position [131, 0]
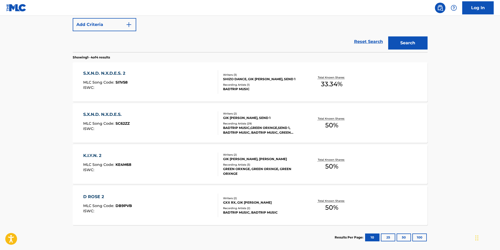
click at [132, 85] on div "S.X.N.D. N.X.D.E.S. 2 MLC Song Code : SI1V58 ISWC :" at bounding box center [150, 82] width 135 height 24
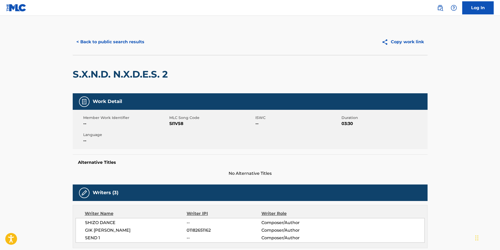
click at [182, 123] on span "SI1V58" at bounding box center [211, 124] width 85 height 6
click at [176, 124] on span "SI1V58" at bounding box center [211, 124] width 85 height 6
copy span "SI1V58"
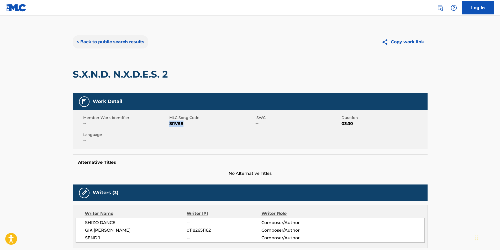
click at [122, 42] on button "< Back to public search results" at bounding box center [110, 41] width 75 height 13
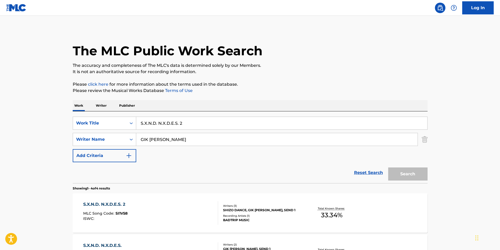
scroll to position [159, 0]
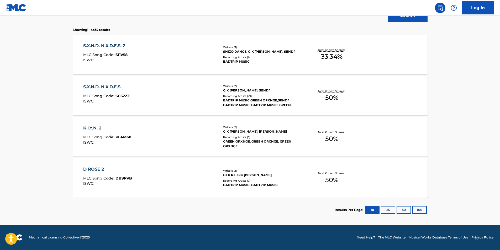
click at [137, 94] on div "S.X.N.D. N.X.D.E.S. MLC Song Code : SC62ZZ ISWC :" at bounding box center [150, 96] width 135 height 24
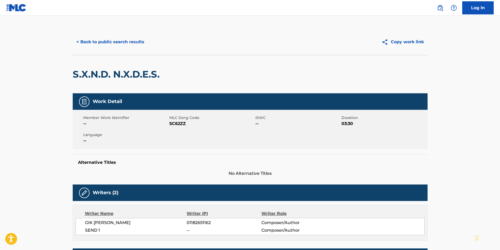
click at [168, 123] on div "Member Work Identifier --" at bounding box center [126, 121] width 86 height 12
click at [172, 124] on span "SC62ZZ" at bounding box center [211, 124] width 85 height 6
copy span "SC62ZZ"
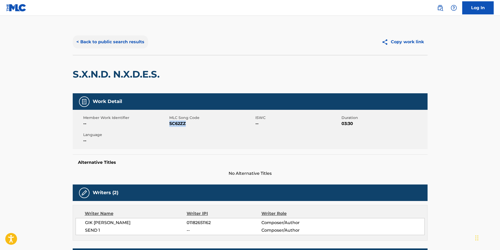
click at [140, 41] on button "< Back to public search results" at bounding box center [110, 41] width 75 height 13
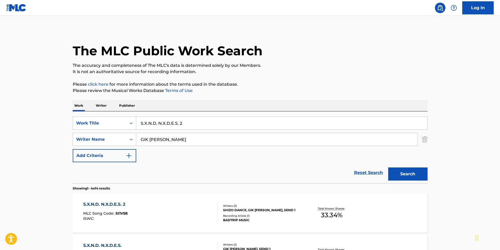
drag, startPoint x: 204, startPoint y: 124, endPoint x: 38, endPoint y: 118, distance: 166.1
click at [44, 124] on main "The MLC Public Work Search The accuracy and completeness of The MLC's data is d…" at bounding box center [250, 200] width 500 height 368
paste input "Caves of The Saints"
type input "Caves of The Saints"
drag, startPoint x: 211, startPoint y: 135, endPoint x: 116, endPoint y: 138, distance: 94.2
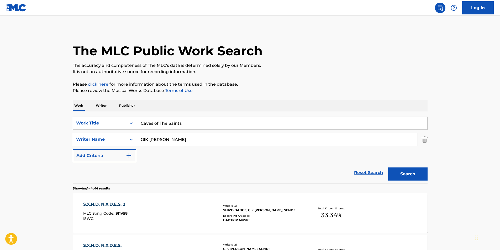
click at [118, 136] on div "SearchWithCriteria23e6969a-8bce-4616-95fa-43d265712860 Writer Name GIK [PERSON_…" at bounding box center [250, 139] width 355 height 13
paste input "Massage Tribe"
click at [404, 174] on button "Search" at bounding box center [407, 174] width 39 height 13
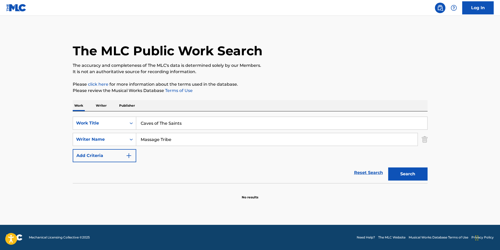
drag, startPoint x: 171, startPoint y: 137, endPoint x: 0, endPoint y: 136, distance: 171.0
click at [0, 137] on html "Accessibility Screen-Reader Guide, Feedback, and Issue Reporting | New window C…" at bounding box center [250, 125] width 500 height 250
paste input "[PERSON_NAME] [PERSON_NAME]"
type input "[PERSON_NAME] [PERSON_NAME]"
click at [388, 168] on button "Search" at bounding box center [407, 174] width 39 height 13
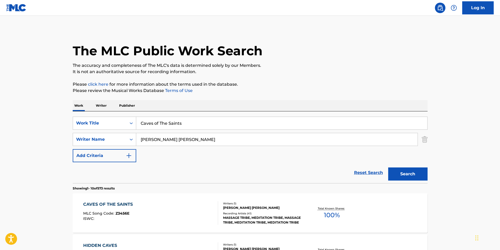
click at [150, 218] on div "CAVES OF THE SAINTS MLC Song Code : Z3456E ISWC :" at bounding box center [150, 213] width 135 height 24
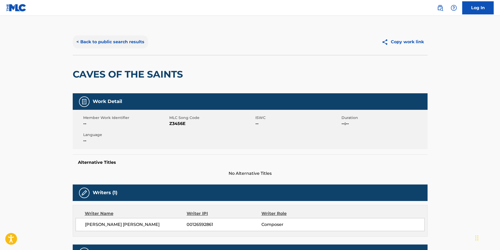
click at [104, 36] on button "< Back to public search results" at bounding box center [110, 41] width 75 height 13
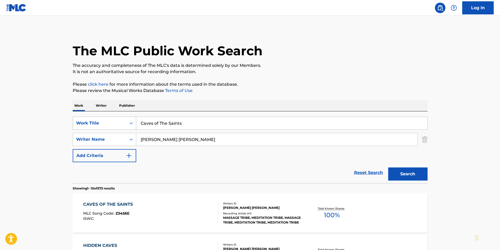
drag, startPoint x: 191, startPoint y: 127, endPoint x: 76, endPoint y: 127, distance: 115.4
click at [76, 127] on div "SearchWithCriteria4760715f-7dfa-48bd-bec8-1e01f04cd68a Work Title Caves of The …" at bounding box center [250, 123] width 355 height 13
paste input "1991"
type input "1991"
drag, startPoint x: 193, startPoint y: 138, endPoint x: 115, endPoint y: 142, distance: 77.7
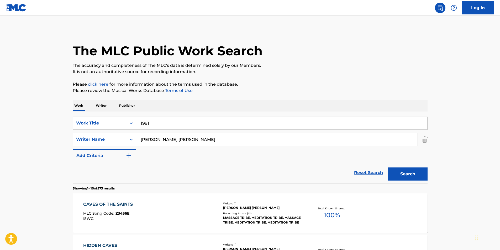
click at [115, 142] on div "SearchWithCriteria23e6969a-8bce-4616-95fa-43d265712860 Writer Name [PERSON_NAME…" at bounding box center [250, 139] width 355 height 13
paste input "Ploho"
click at [402, 171] on button "Search" at bounding box center [407, 174] width 39 height 13
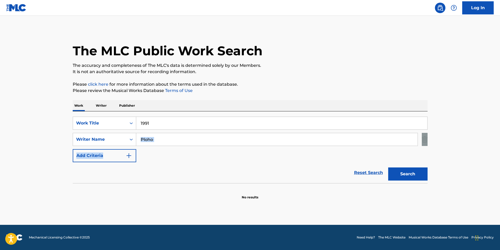
drag, startPoint x: 194, startPoint y: 131, endPoint x: 130, endPoint y: 148, distance: 65.8
click at [130, 148] on div "SearchWithCriteria4760715f-7dfa-48bd-bec8-1e01f04cd68a Work Title 1991 SearchWi…" at bounding box center [250, 140] width 355 height 46
click at [242, 147] on div "SearchWithCriteria4760715f-7dfa-48bd-bec8-1e01f04cd68a Work Title 1991 SearchWi…" at bounding box center [250, 140] width 355 height 46
drag, startPoint x: 236, startPoint y: 141, endPoint x: 145, endPoint y: 146, distance: 90.8
click at [124, 146] on div "SearchWithCriteria4760715f-7dfa-48bd-bec8-1e01f04cd68a Work Title 1991 SearchWi…" at bounding box center [250, 140] width 355 height 46
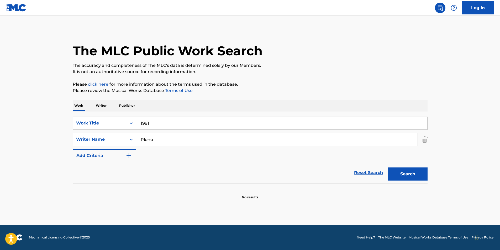
paste input "[PERSON_NAME]"
click at [404, 177] on button "Search" at bounding box center [407, 174] width 39 height 13
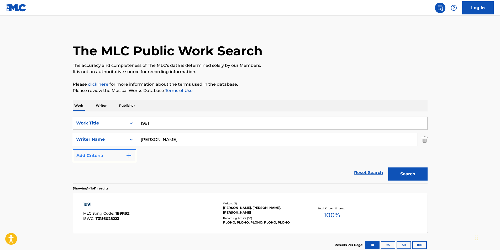
drag, startPoint x: 189, startPoint y: 139, endPoint x: 133, endPoint y: 149, distance: 57.3
click at [111, 150] on div "SearchWithCriteria4760715f-7dfa-48bd-bec8-1e01f04cd68a Work Title 1991 SearchWi…" at bounding box center [250, 140] width 355 height 46
paste input "[PERSON_NAME]"
click at [411, 176] on button "Search" at bounding box center [407, 174] width 39 height 13
drag, startPoint x: 220, startPoint y: 139, endPoint x: 65, endPoint y: 142, distance: 155.0
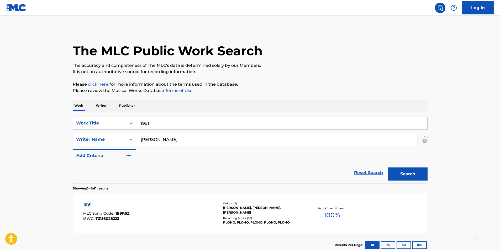
click at [63, 142] on main "The MLC Public Work Search The accuracy and completeness of The MLC's data is d…" at bounding box center [250, 138] width 500 height 244
paste input "[PERSON_NAME]"
type input "[PERSON_NAME]"
click at [396, 171] on button "Search" at bounding box center [407, 174] width 39 height 13
click at [119, 222] on div "1991 MLC Song Code : 1B9RSZ ISWC : T3156028223" at bounding box center [106, 213] width 46 height 24
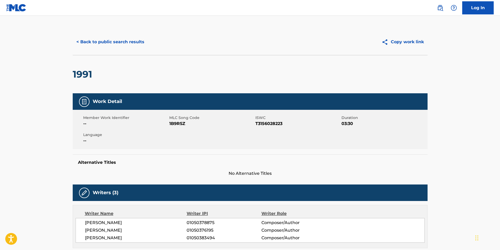
click at [91, 49] on div "< Back to public search results Copy work link" at bounding box center [250, 42] width 355 height 26
click at [121, 34] on div "< Back to public search results Copy work link" at bounding box center [250, 42] width 355 height 26
click at [123, 46] on button "< Back to public search results" at bounding box center [110, 41] width 75 height 13
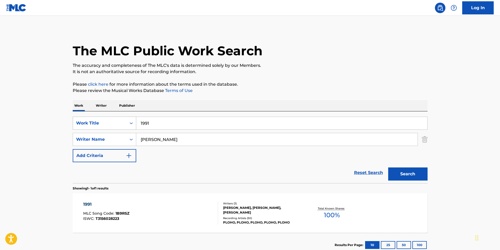
drag, startPoint x: 168, startPoint y: 126, endPoint x: 84, endPoint y: 119, distance: 83.7
click at [84, 119] on div "SearchWithCriteria4760715f-7dfa-48bd-bec8-1e01f04cd68a Work Title 1991" at bounding box center [250, 123] width 355 height 13
paste input "Fradga"
type input "Fradga"
drag, startPoint x: 196, startPoint y: 141, endPoint x: 110, endPoint y: 147, distance: 86.7
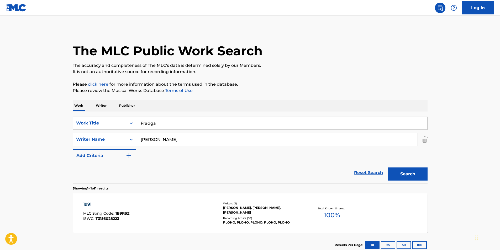
click at [110, 147] on div "SearchWithCriteria4760715f-7dfa-48bd-bec8-1e01f04cd68a Work Title Fradga Search…" at bounding box center [250, 140] width 355 height 46
paste input "Humanity's Last Breath"
click at [419, 175] on button "Search" at bounding box center [407, 174] width 39 height 13
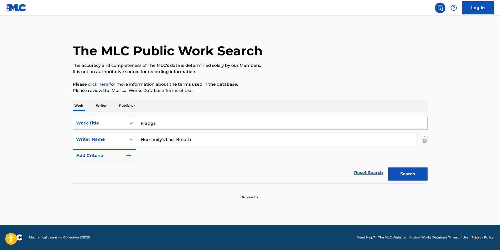
drag, startPoint x: 204, startPoint y: 138, endPoint x: 94, endPoint y: 138, distance: 109.6
click at [94, 138] on div "SearchWithCriteria23e6969a-8bce-4616-95fa-43d265712860 Writer Name Humanity's L…" at bounding box center [250, 139] width 355 height 13
paste input "[PERSON_NAME]"
type input "[PERSON_NAME]"
click at [407, 171] on button "Search" at bounding box center [407, 174] width 39 height 13
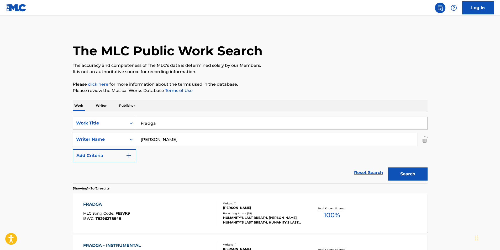
scroll to position [76, 0]
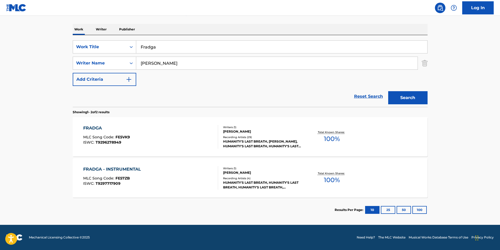
click at [134, 146] on div "FRADGA MLC Song Code : FE5VK9 ISWC : T9296278949" at bounding box center [150, 137] width 135 height 24
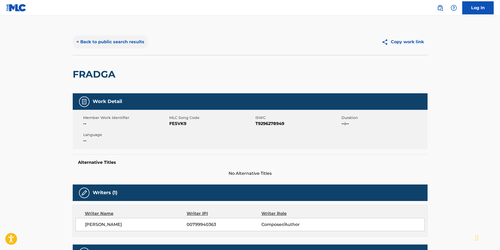
click at [101, 46] on button "< Back to public search results" at bounding box center [110, 41] width 75 height 13
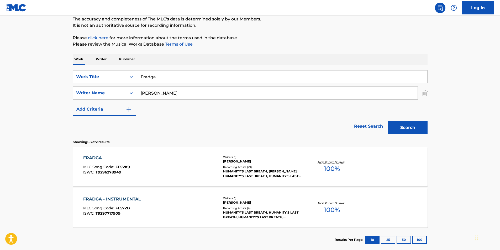
click at [116, 214] on span "T9297717909" at bounding box center [107, 213] width 25 height 5
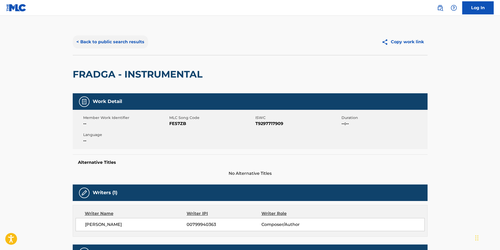
click at [103, 38] on button "< Back to public search results" at bounding box center [110, 41] width 75 height 13
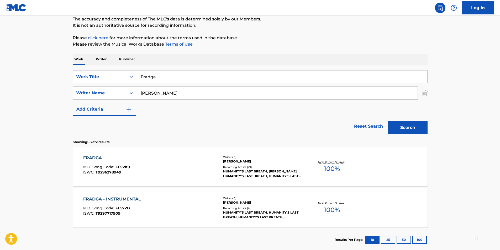
click at [106, 175] on div "FRADGA MLC Song Code : FE5VK9 ISWC : T9296278949" at bounding box center [106, 167] width 47 height 24
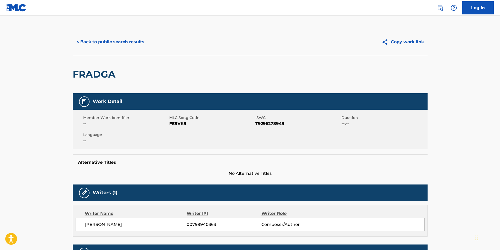
click at [180, 126] on span "FE5VK9" at bounding box center [211, 124] width 85 height 6
copy span "FE5VK9"
click at [103, 46] on button "< Back to public search results" at bounding box center [110, 41] width 75 height 13
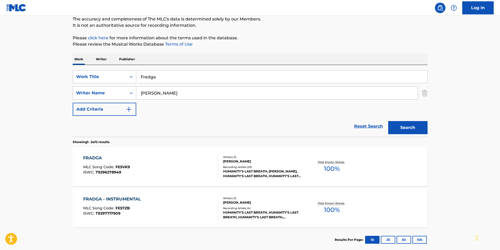
click at [102, 199] on div "FRADGA - INSTRUMENTAL" at bounding box center [113, 199] width 60 height 6
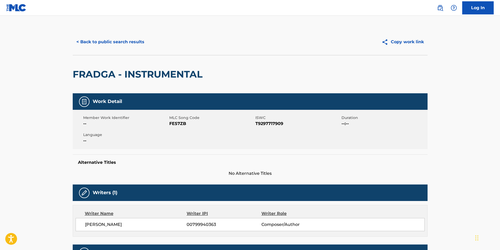
click at [175, 122] on span "FE57ZB" at bounding box center [211, 124] width 85 height 6
click at [103, 44] on button "< Back to public search results" at bounding box center [110, 41] width 75 height 13
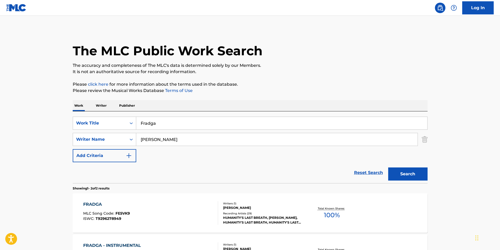
scroll to position [46, 0]
